Goal: Information Seeking & Learning: Learn about a topic

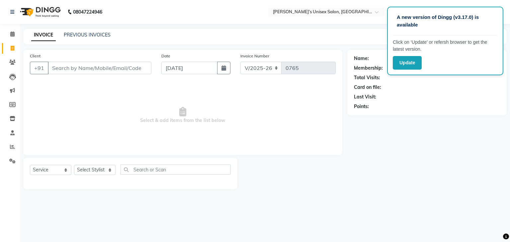
select select "8637"
select select "service"
click at [14, 136] on span at bounding box center [13, 133] width 12 height 8
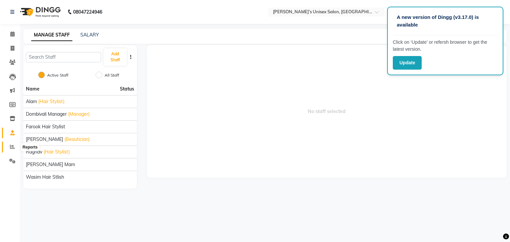
click at [12, 148] on icon at bounding box center [12, 146] width 5 height 5
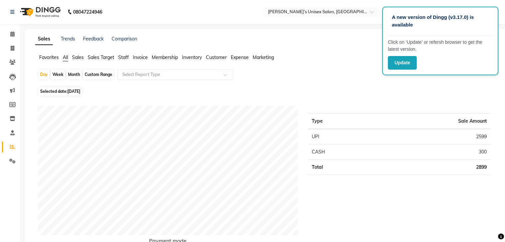
click at [122, 58] on span "Staff" at bounding box center [123, 57] width 11 height 6
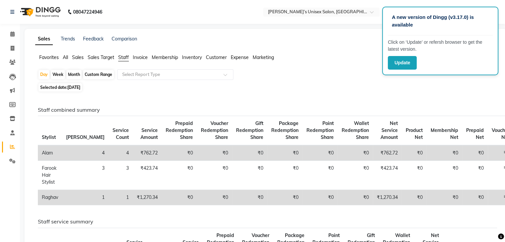
click at [72, 75] on div "Month" at bounding box center [73, 74] width 15 height 9
select select "9"
select select "2025"
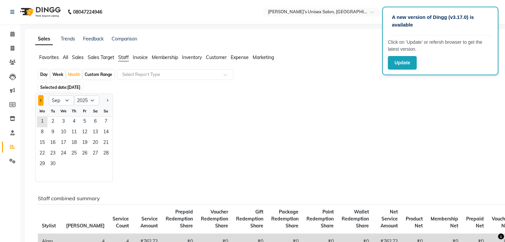
click at [39, 99] on button "Previous month" at bounding box center [40, 100] width 5 height 11
select select "8"
click at [86, 122] on span "1" at bounding box center [84, 122] width 11 height 11
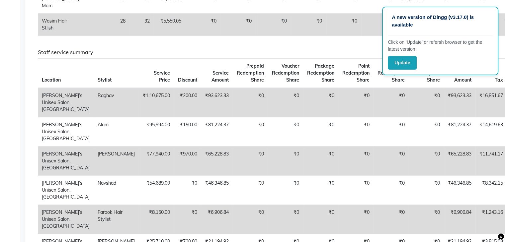
scroll to position [244, 0]
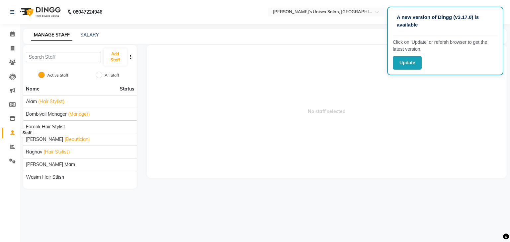
click at [11, 134] on icon at bounding box center [12, 132] width 4 height 5
click at [11, 147] on icon at bounding box center [12, 146] width 5 height 5
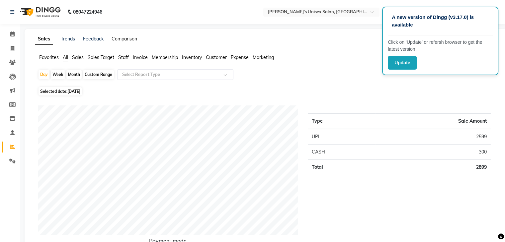
click at [120, 40] on link "Comparison" at bounding box center [125, 39] width 26 height 6
select select "single_date"
select select "single_date_dash"
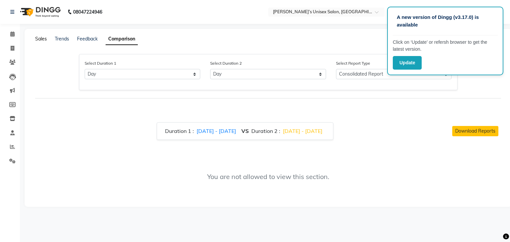
click at [41, 40] on link "Sales" at bounding box center [41, 39] width 12 height 6
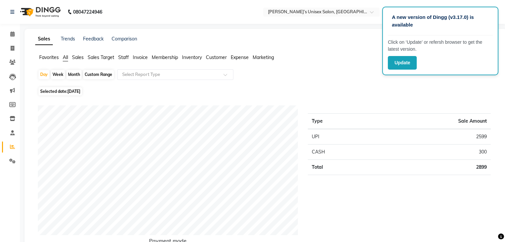
click at [99, 59] on span "Sales Target" at bounding box center [101, 57] width 27 height 6
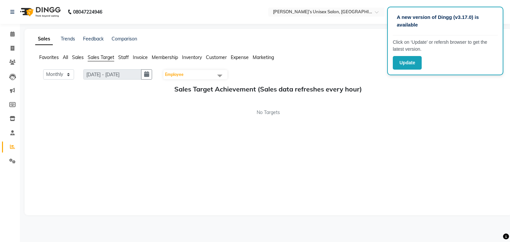
click at [124, 56] on span "Staff" at bounding box center [123, 57] width 11 height 6
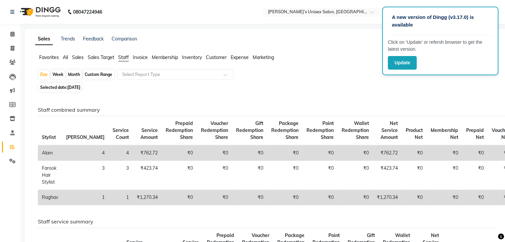
click at [141, 58] on span "Invoice" at bounding box center [140, 57] width 15 height 6
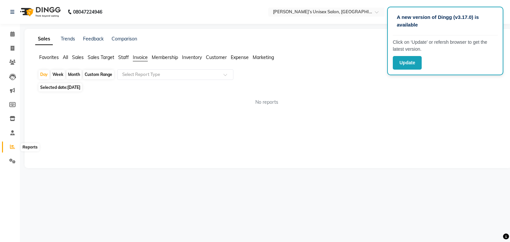
click at [11, 146] on icon at bounding box center [12, 146] width 5 height 5
